Goal: Task Accomplishment & Management: Complete application form

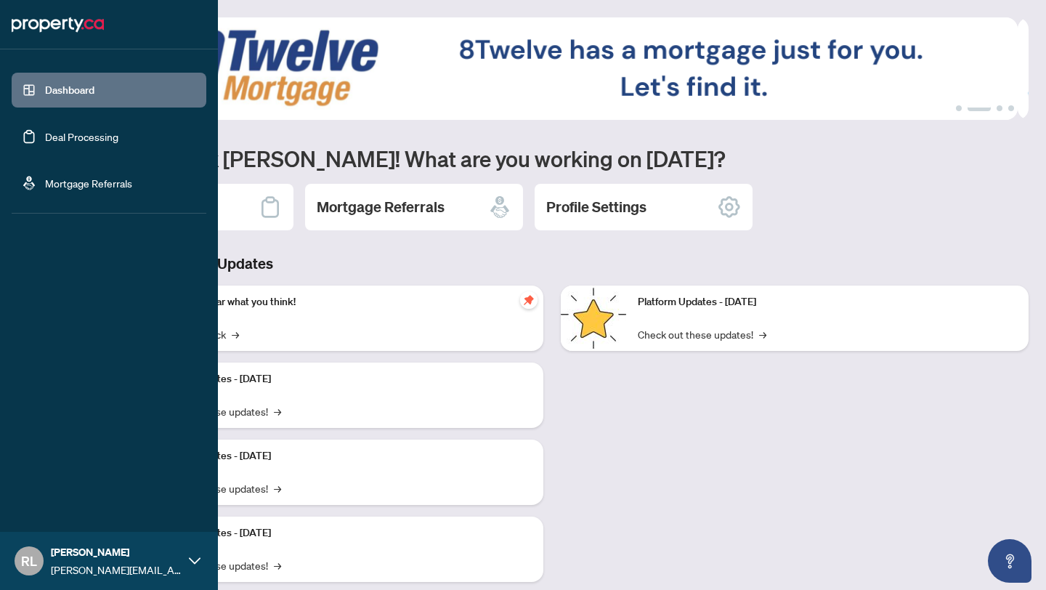
click at [65, 132] on link "Deal Processing" at bounding box center [81, 136] width 73 height 13
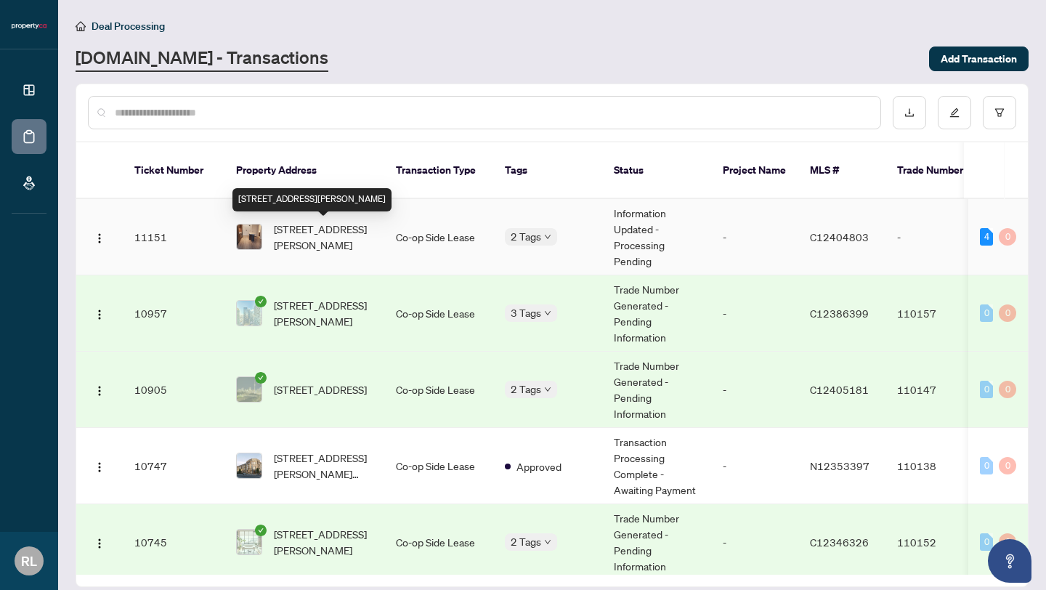
click at [356, 246] on span "[STREET_ADDRESS][PERSON_NAME]" at bounding box center [323, 237] width 99 height 32
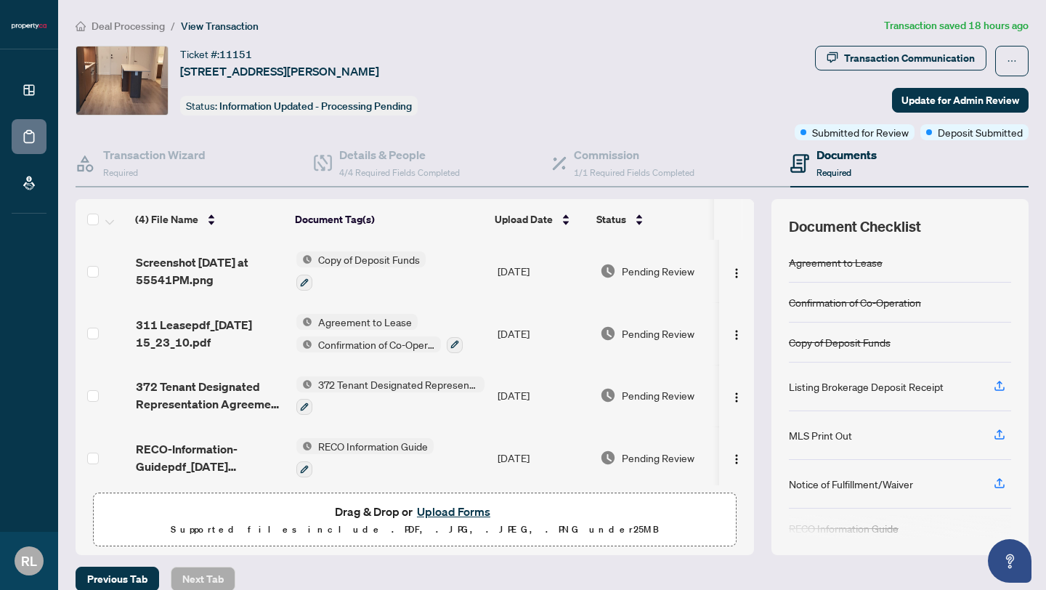
click at [431, 511] on button "Upload Forms" at bounding box center [454, 511] width 82 height 19
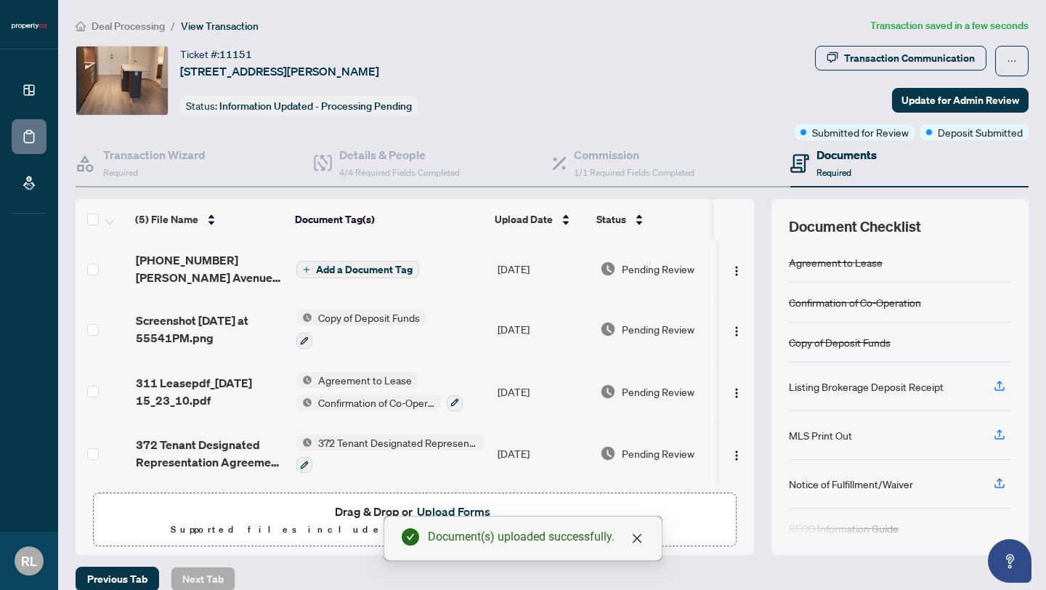
click at [348, 267] on span "Add a Document Tag" at bounding box center [364, 269] width 97 height 10
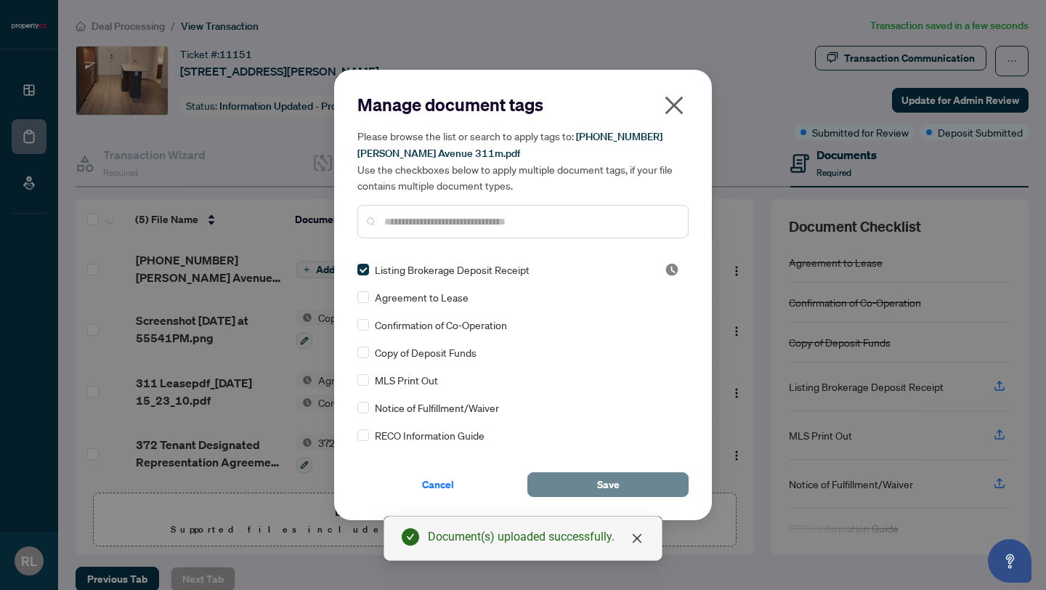
click at [563, 486] on button "Save" at bounding box center [607, 484] width 161 height 25
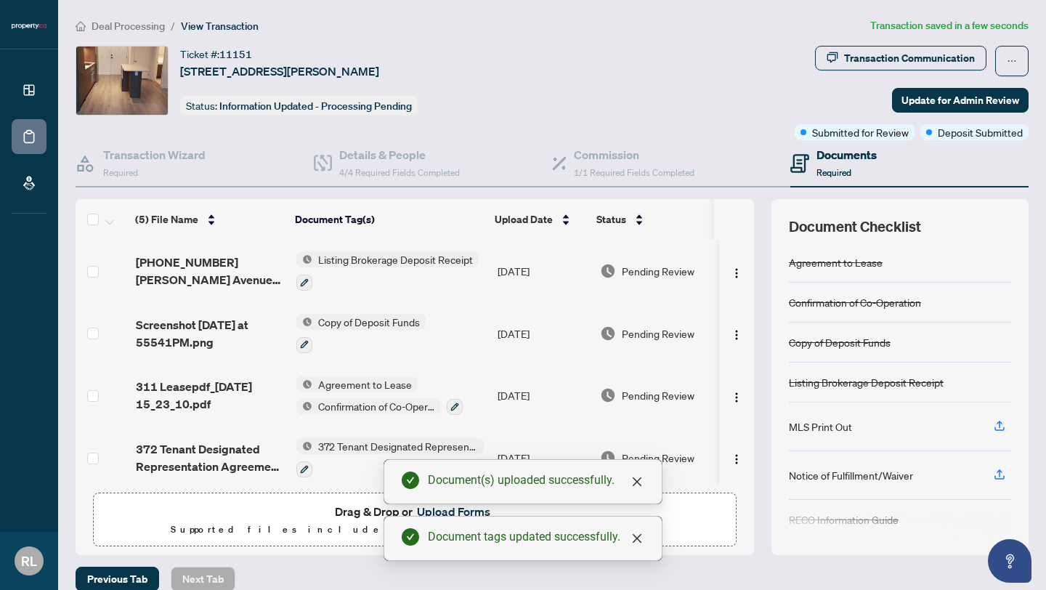
click at [935, 81] on div "Transaction Communication Update for Admin Review Submitted for Review Deposit …" at bounding box center [912, 93] width 234 height 94
click at [935, 90] on span "Update for Admin Review" at bounding box center [960, 100] width 118 height 23
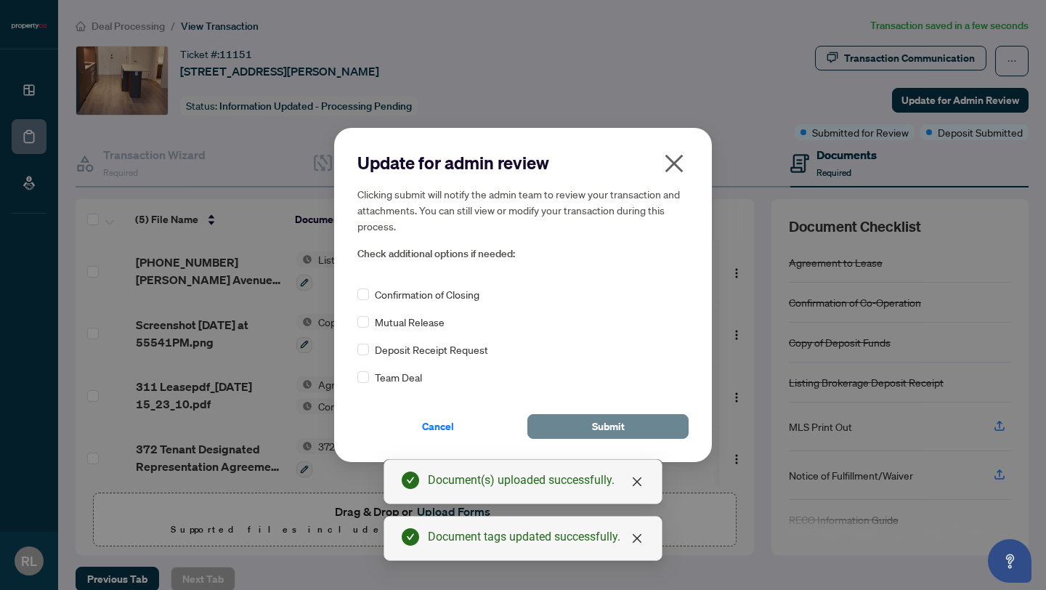
click at [562, 421] on button "Submit" at bounding box center [607, 426] width 161 height 25
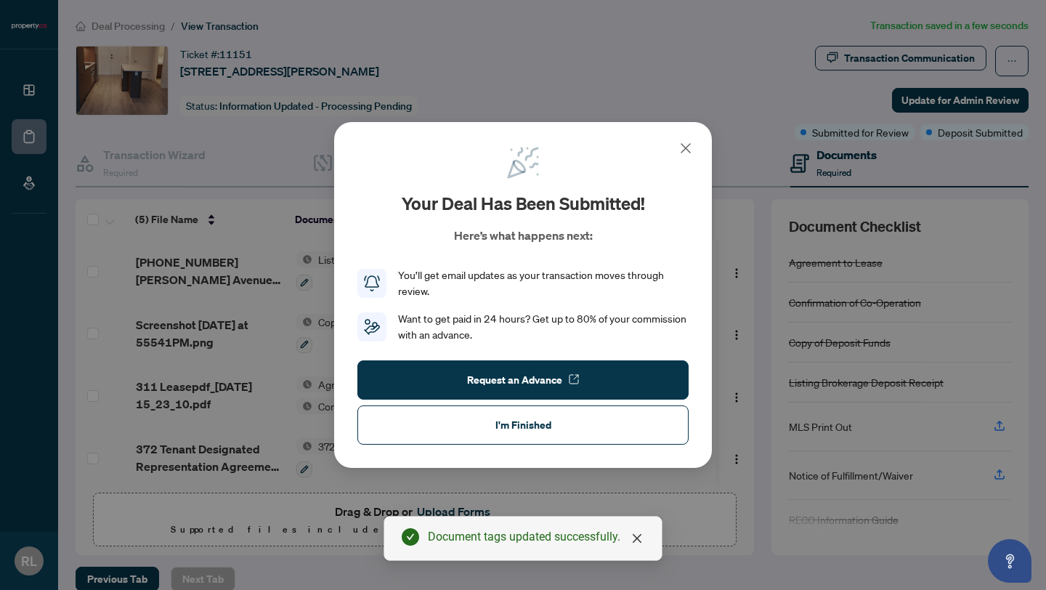
click at [695, 145] on div "Your deal has been submitted! Here’s what happens next: You’ll get email update…" at bounding box center [523, 295] width 378 height 346
click at [691, 147] on icon at bounding box center [685, 147] width 17 height 17
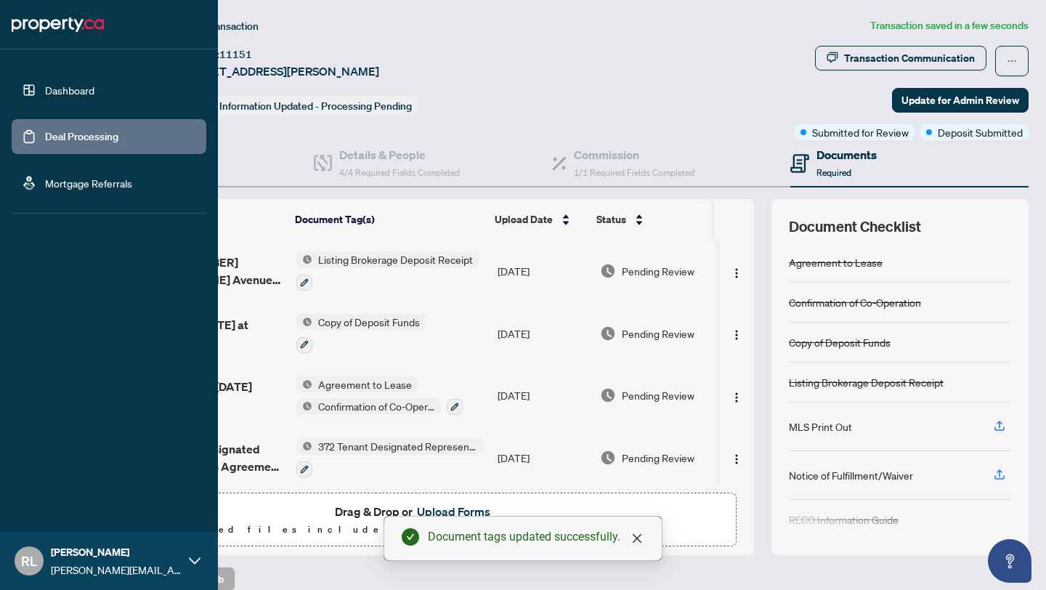
click at [50, 93] on link "Dashboard" at bounding box center [69, 90] width 49 height 13
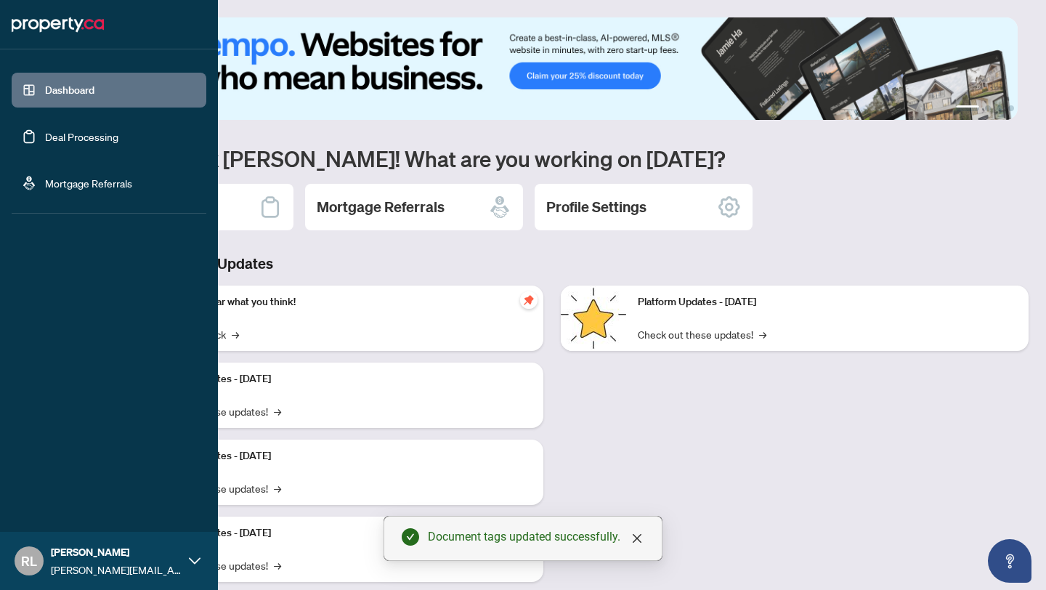
click at [66, 142] on link "Deal Processing" at bounding box center [81, 136] width 73 height 13
